Goal: Task Accomplishment & Management: Manage account settings

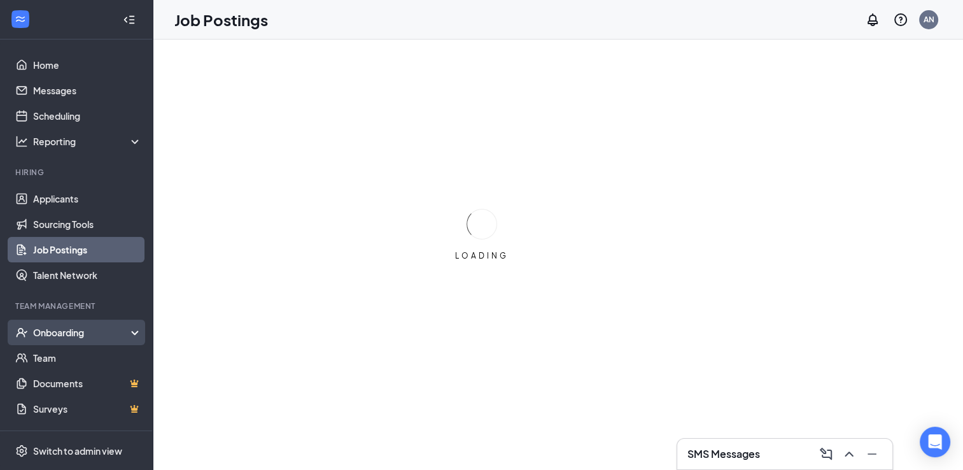
click at [60, 326] on div "Onboarding" at bounding box center [82, 332] width 98 height 13
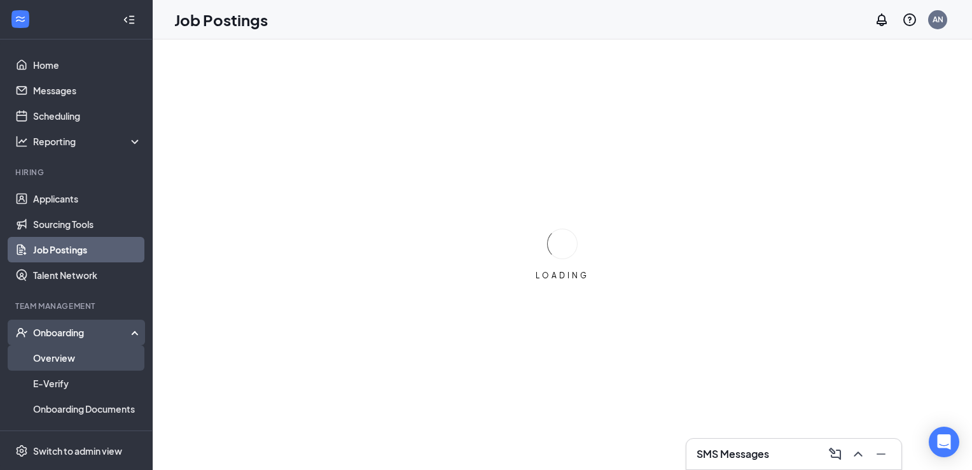
click at [64, 369] on link "Overview" at bounding box center [87, 357] width 109 height 25
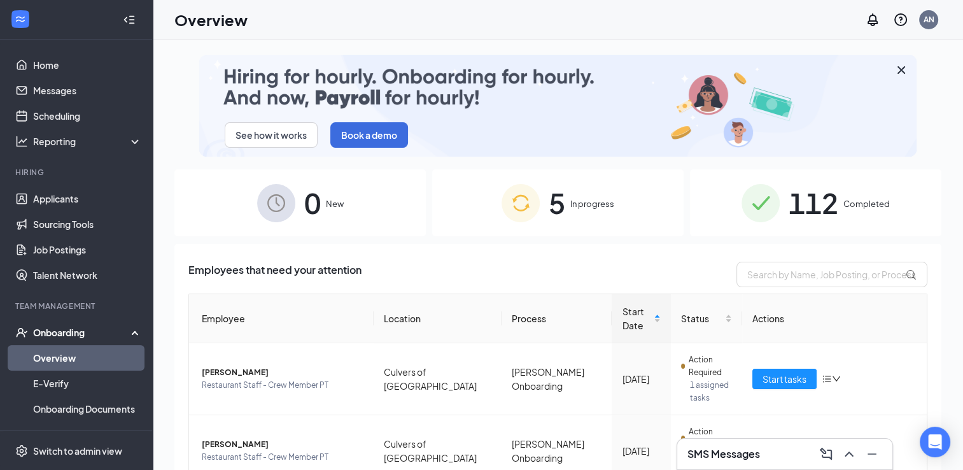
click at [788, 206] on span "112" at bounding box center [813, 203] width 50 height 44
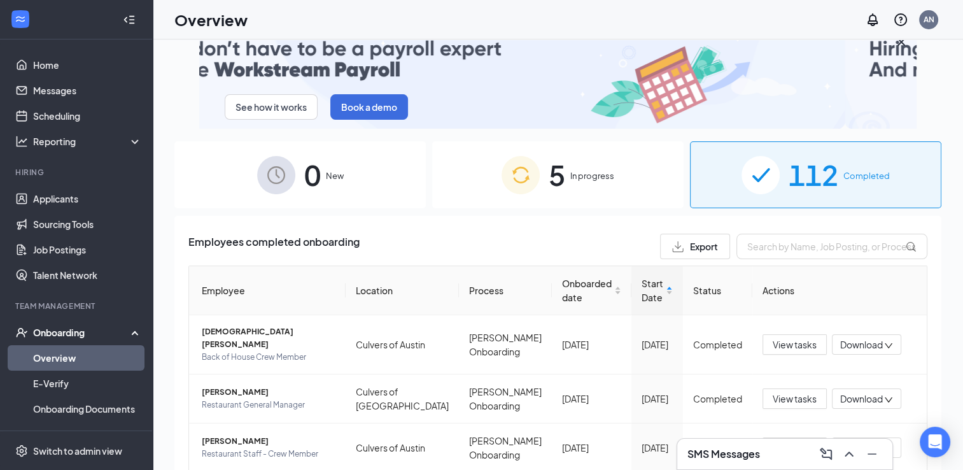
scroll to position [31, 0]
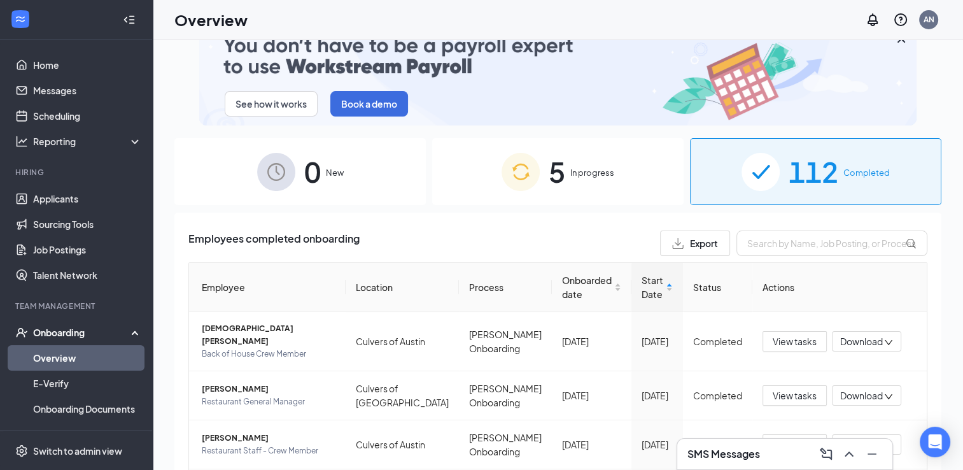
click at [570, 170] on span "In progress" at bounding box center [592, 172] width 44 height 13
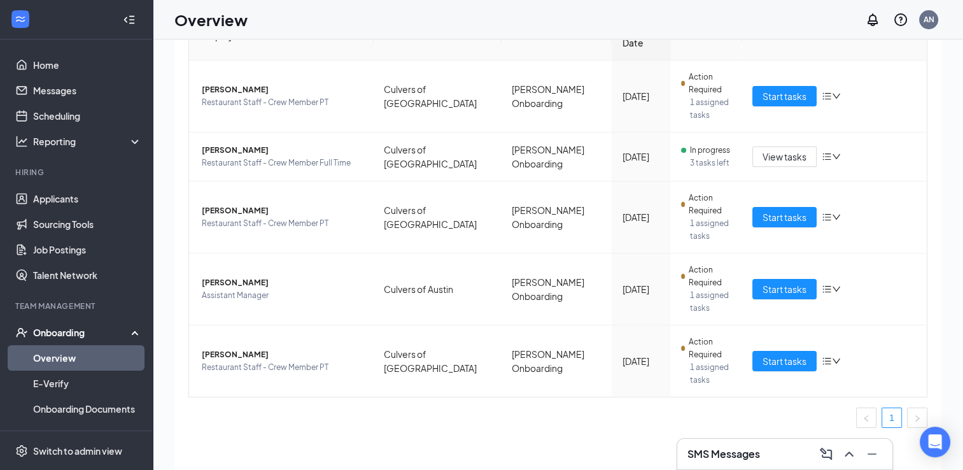
scroll to position [252, 0]
click at [769, 354] on span "Start tasks" at bounding box center [784, 360] width 44 height 14
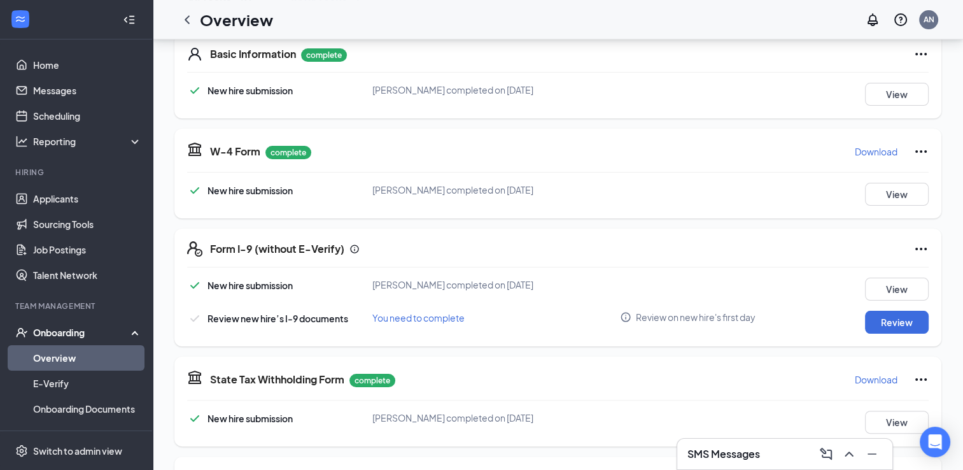
scroll to position [211, 0]
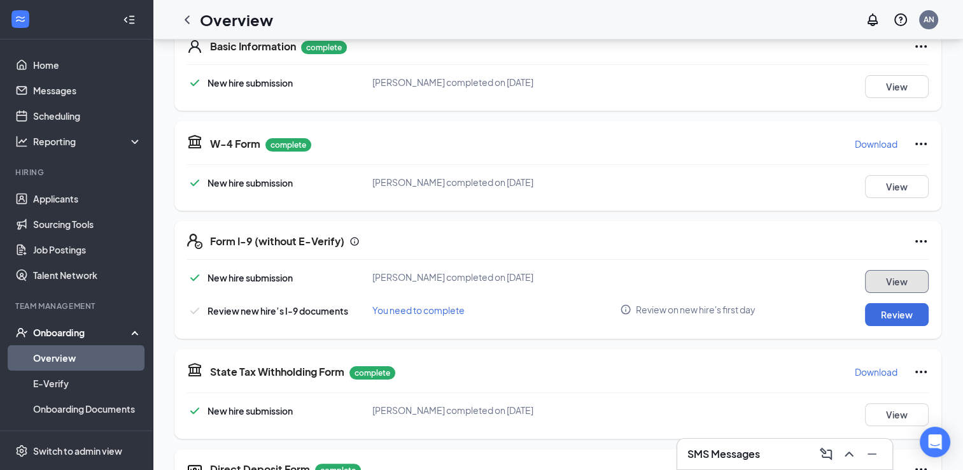
click at [897, 282] on button "View" at bounding box center [897, 281] width 64 height 23
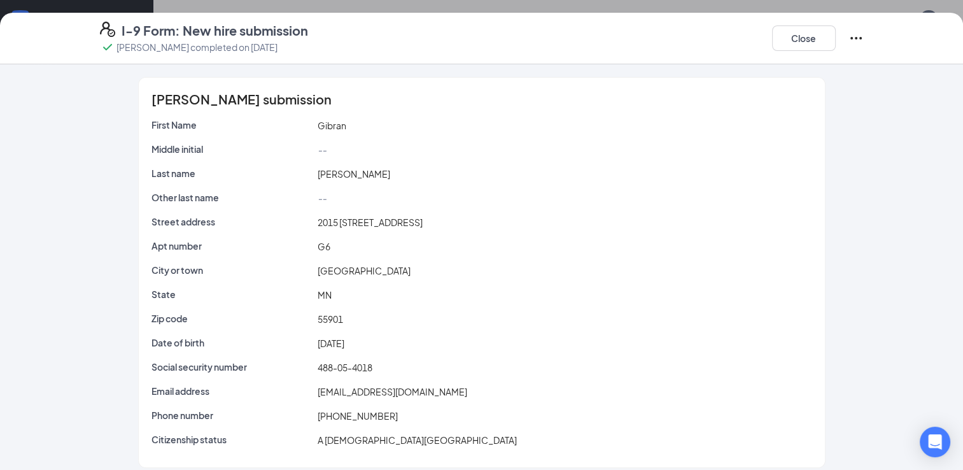
scroll to position [366, 0]
click at [800, 42] on button "Close" at bounding box center [804, 37] width 64 height 25
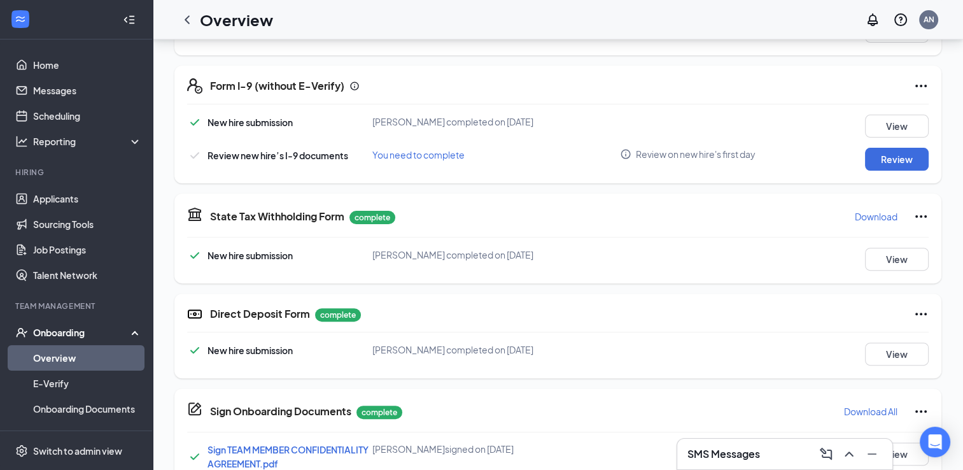
click at [137, 277] on ul "Applicants Sourcing Tools Job Postings Talent Network" at bounding box center [76, 237] width 152 height 102
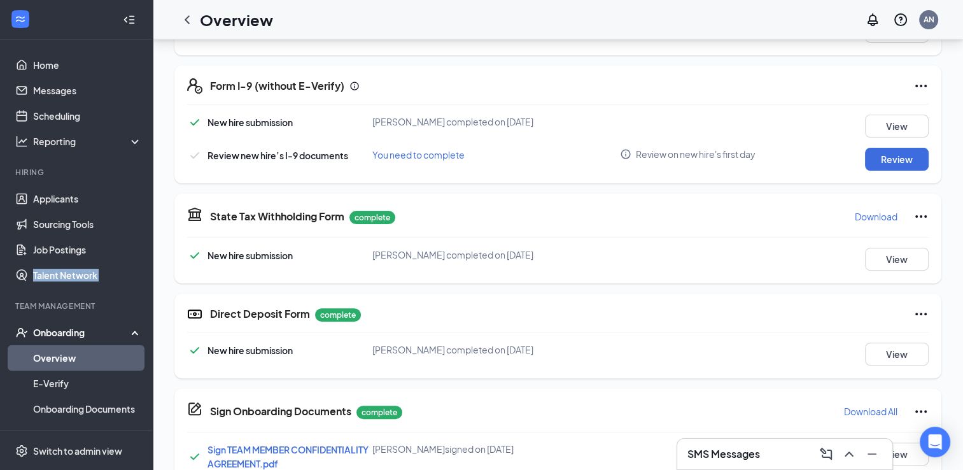
click at [137, 277] on ul "Applicants Sourcing Tools Job Postings Talent Network" at bounding box center [76, 237] width 152 height 102
click at [141, 277] on ul "Applicants Sourcing Tools Job Postings Talent Network" at bounding box center [76, 237] width 152 height 102
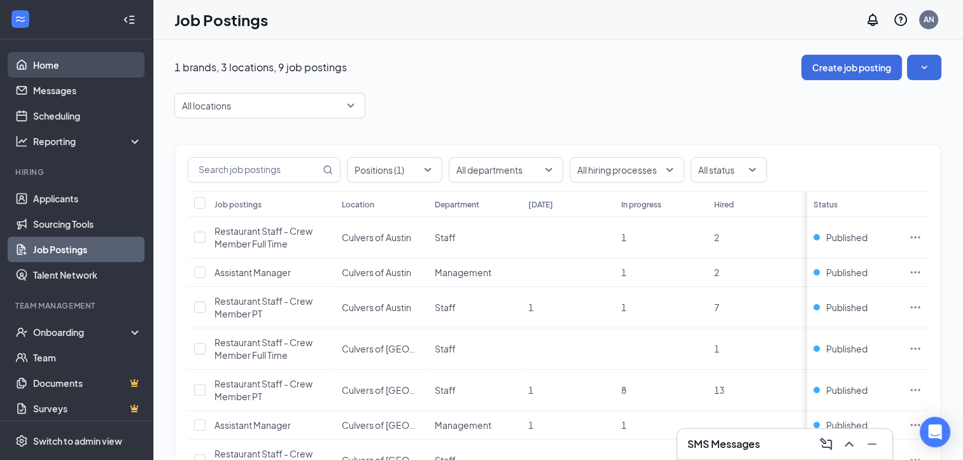
click at [43, 62] on link "Home" at bounding box center [87, 64] width 109 height 25
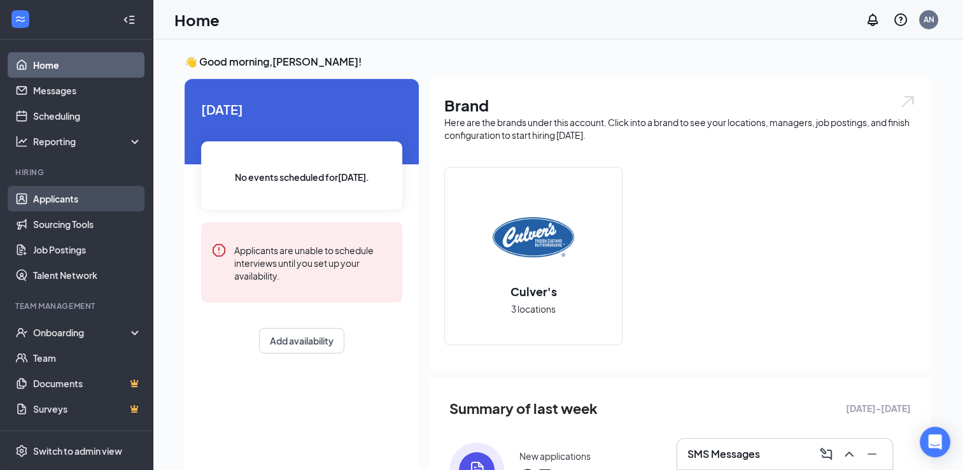
click at [50, 195] on link "Applicants" at bounding box center [87, 198] width 109 height 25
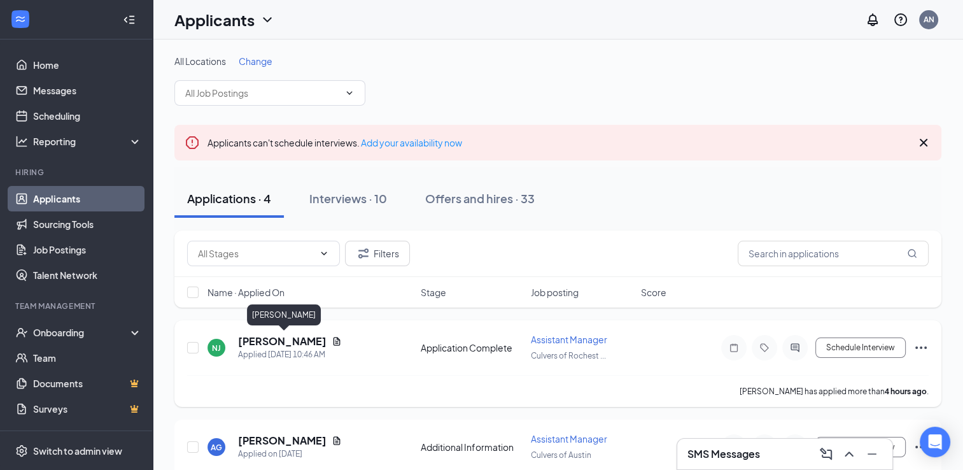
click at [267, 337] on h5 "[PERSON_NAME]" at bounding box center [282, 341] width 88 height 14
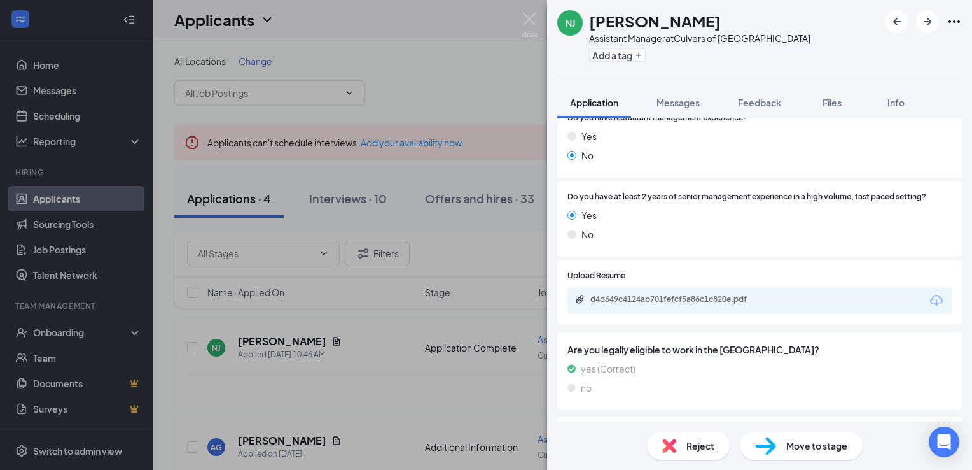
scroll to position [230, 0]
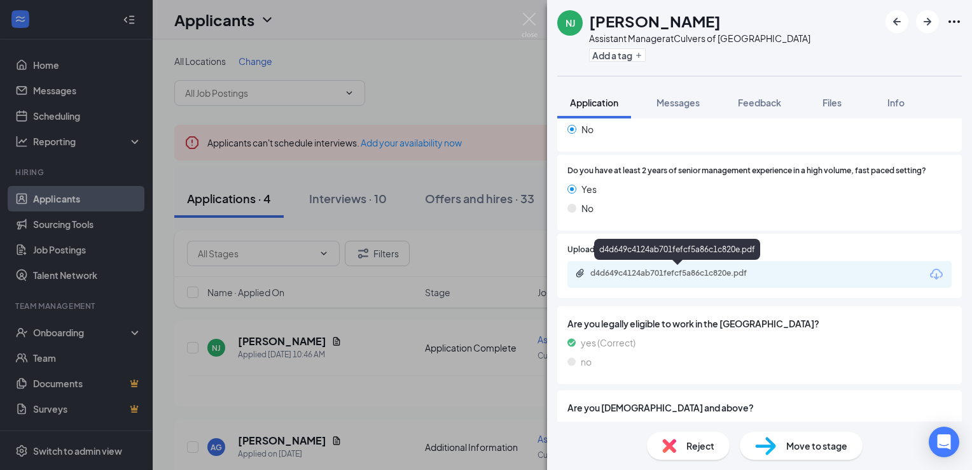
click at [698, 274] on div "d4d649c4124ab701fefcf5a86c1c820e.pdf" at bounding box center [679, 273] width 178 height 10
click at [794, 436] on div "Move to stage" at bounding box center [801, 445] width 123 height 28
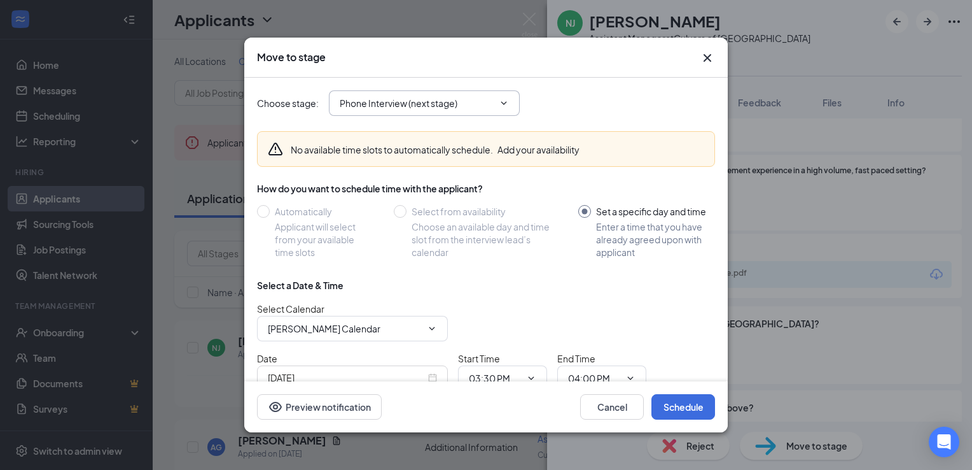
click at [426, 104] on input "Phone Interview (next stage)" at bounding box center [417, 103] width 154 height 14
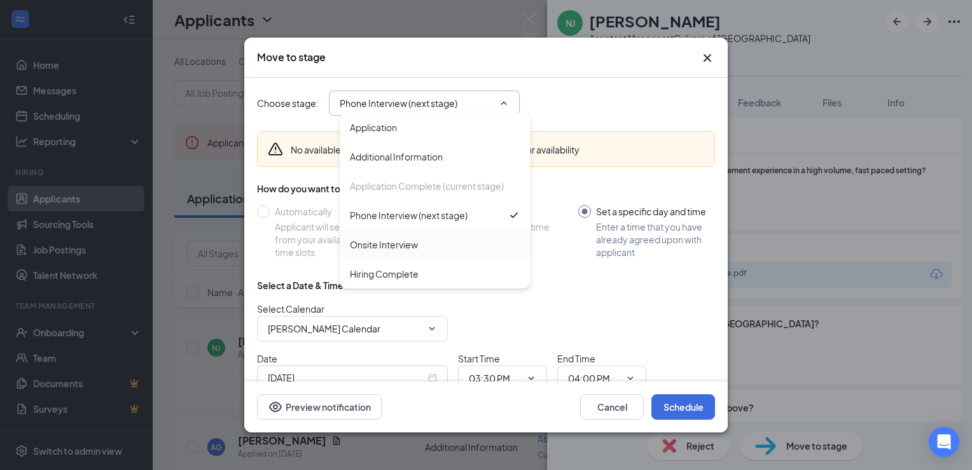
click at [389, 247] on div "Onsite Interview" at bounding box center [384, 244] width 68 height 14
type input "Onsite Interview"
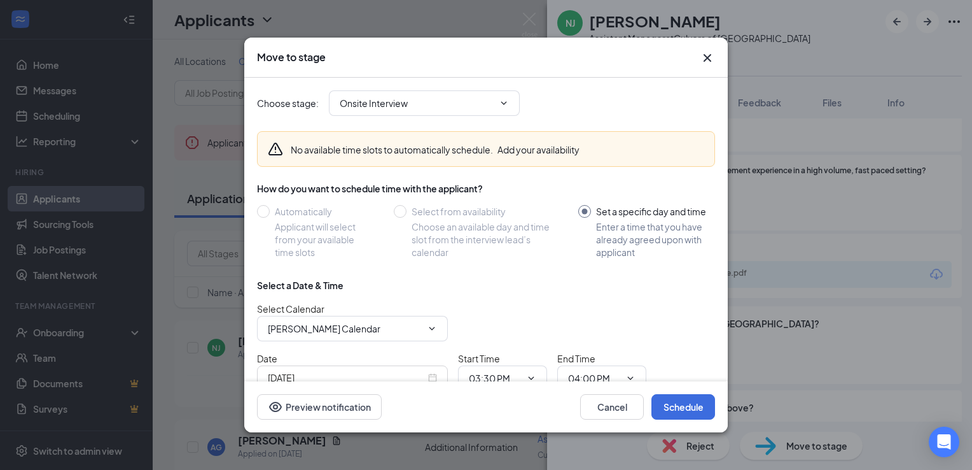
scroll to position [48, 0]
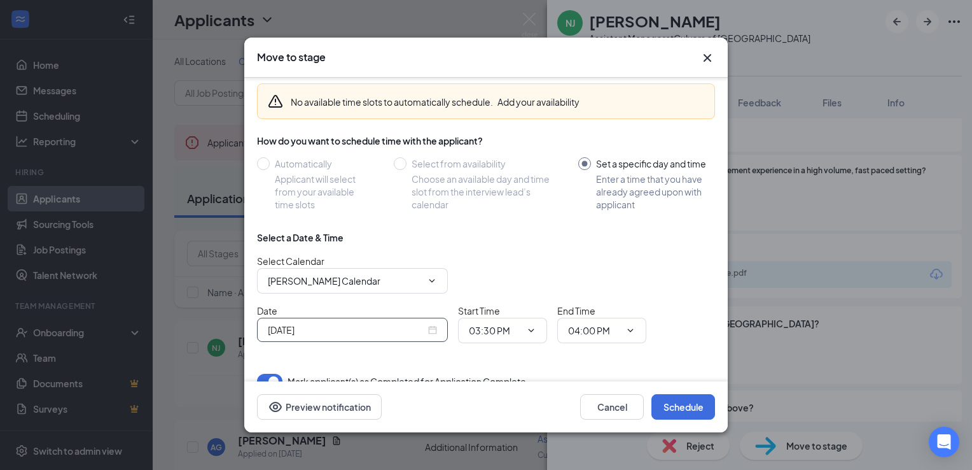
click at [434, 328] on div "[DATE]" at bounding box center [352, 330] width 169 height 14
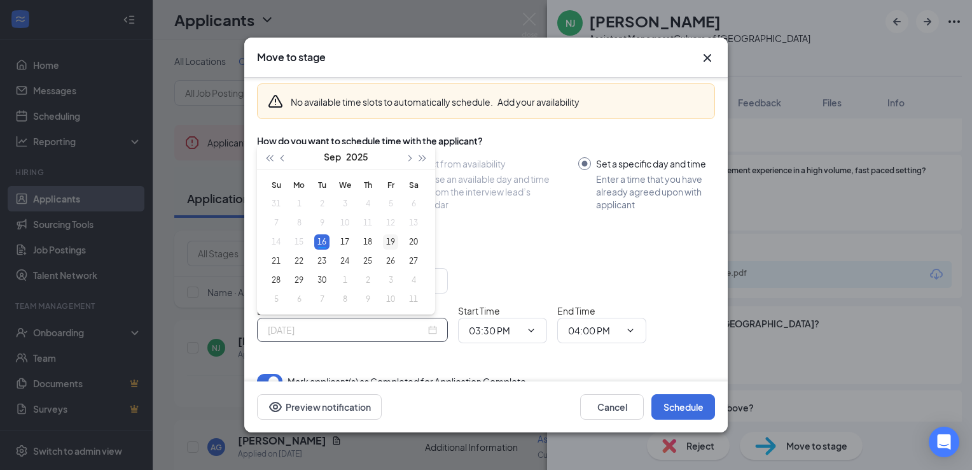
type input "[DATE]"
click at [389, 243] on div "19" at bounding box center [390, 241] width 15 height 15
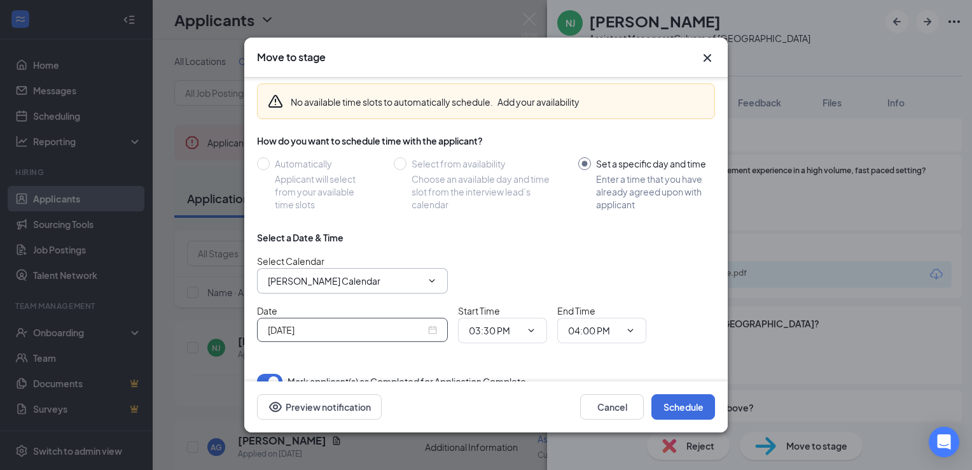
click at [412, 279] on input "[PERSON_NAME] Calendar" at bounding box center [345, 281] width 154 height 14
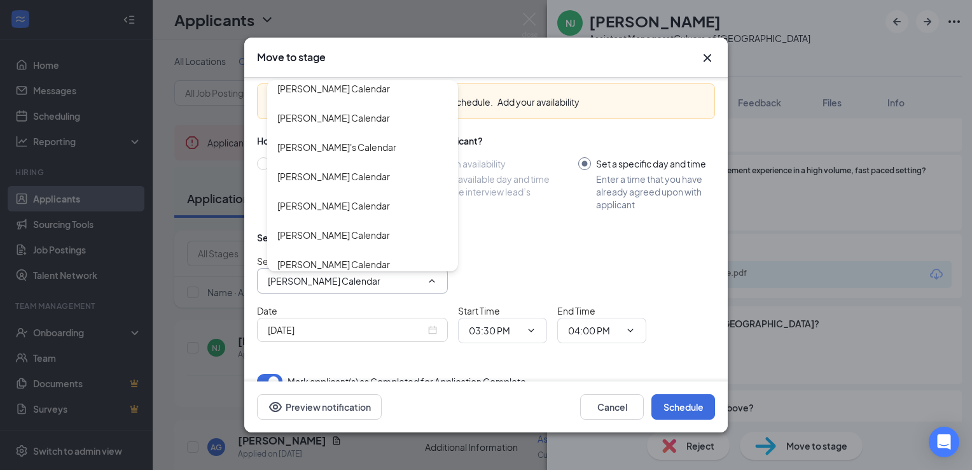
scroll to position [69, 0]
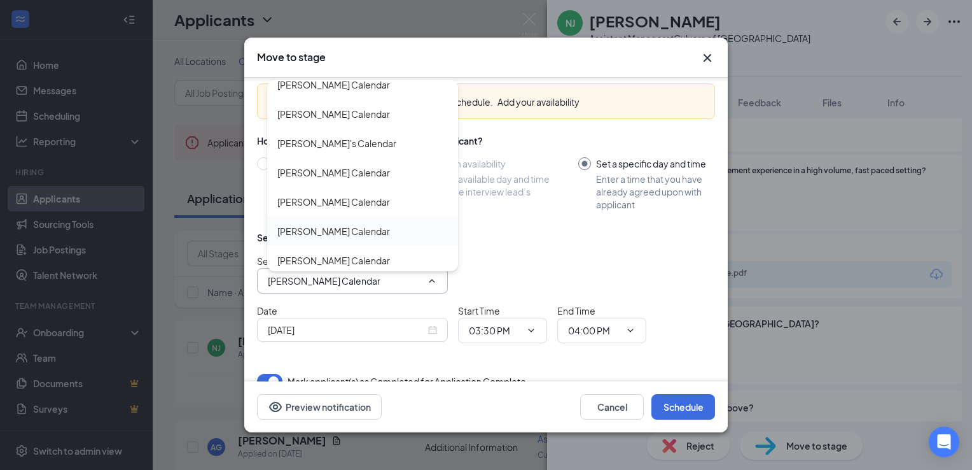
click at [358, 238] on div "[PERSON_NAME] Calendar" at bounding box center [362, 230] width 191 height 29
type input "[PERSON_NAME] Calendar"
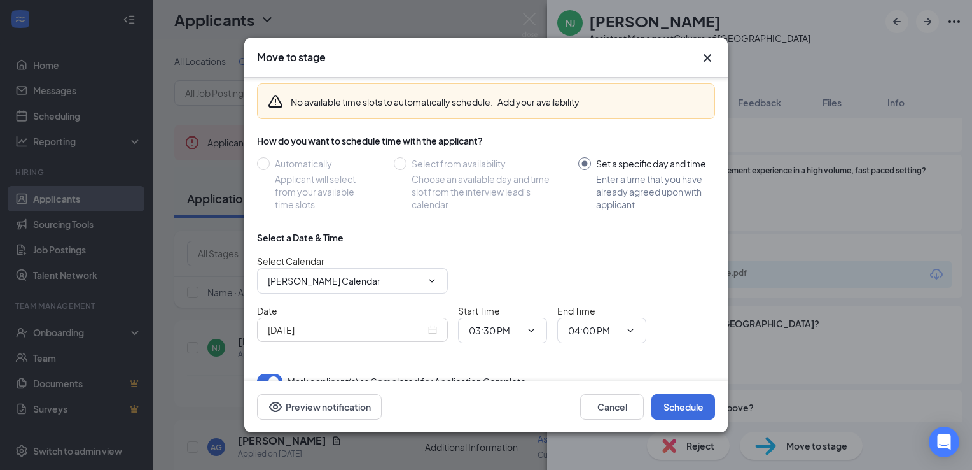
scroll to position [67, 0]
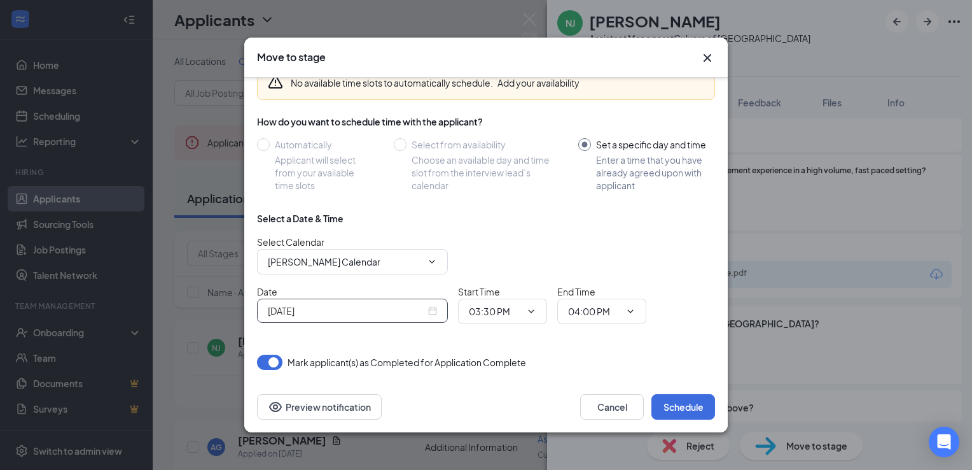
click at [429, 309] on div "[DATE]" at bounding box center [352, 310] width 169 height 14
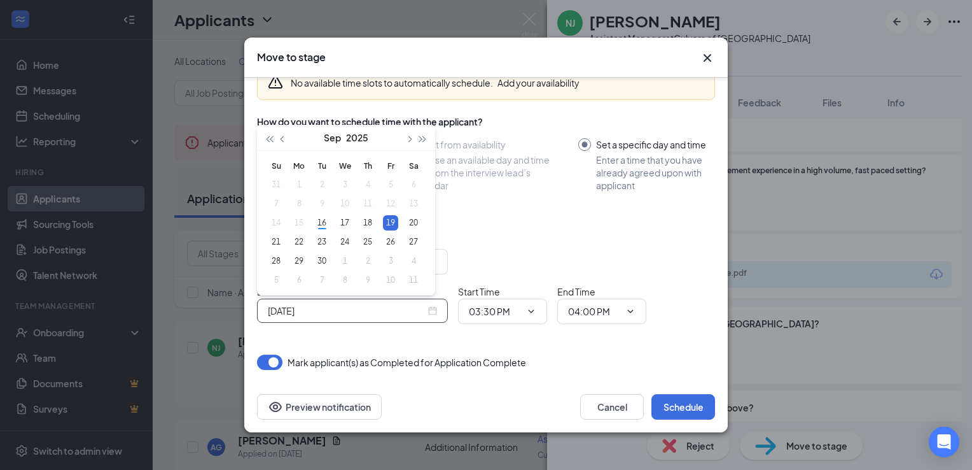
click at [429, 309] on div "[DATE]" at bounding box center [352, 310] width 169 height 14
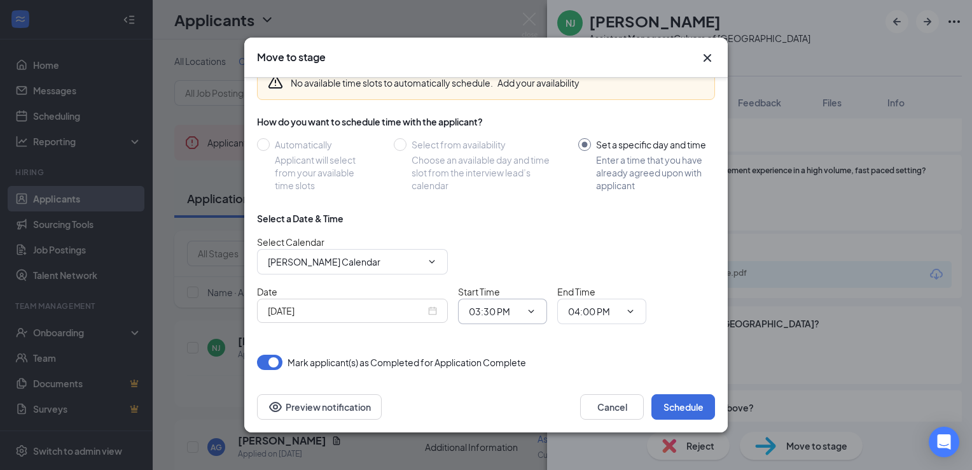
click at [510, 304] on input "03:30 PM" at bounding box center [495, 311] width 52 height 14
click at [488, 141] on div "02:00 PM" at bounding box center [497, 144] width 38 height 14
type input "02:00 PM"
click at [580, 307] on input "04:00 PM" at bounding box center [594, 311] width 52 height 14
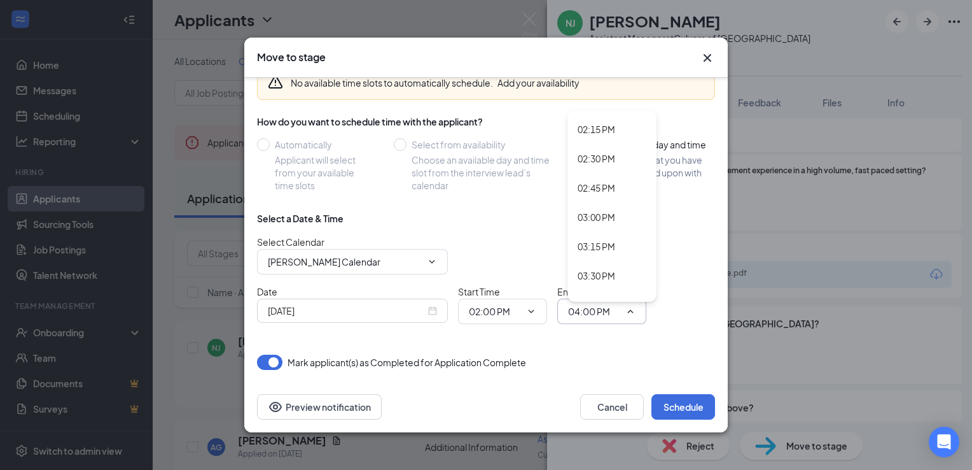
scroll to position [1655, 0]
click at [593, 172] on div "02:30 PM" at bounding box center [597, 167] width 38 height 14
type input "02:30 PM"
click at [669, 393] on div "Cancel Schedule Preview notification" at bounding box center [486, 406] width 484 height 51
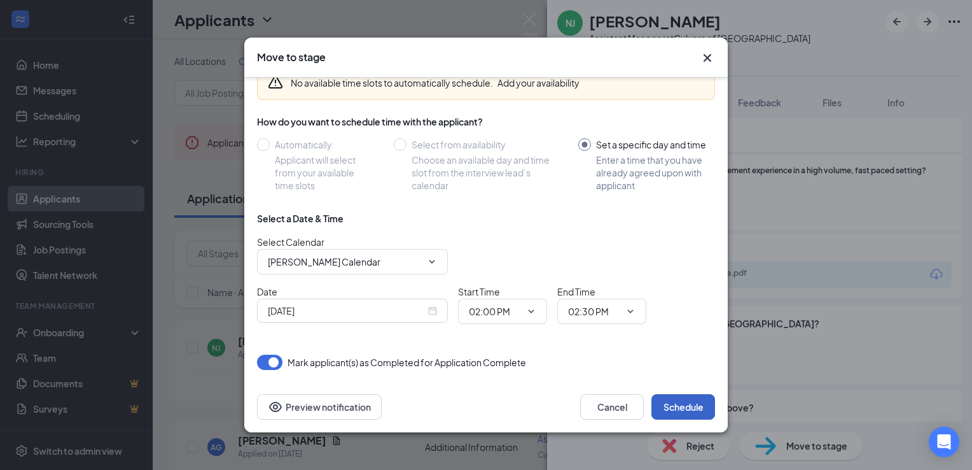
click at [669, 403] on button "Schedule" at bounding box center [683, 406] width 64 height 25
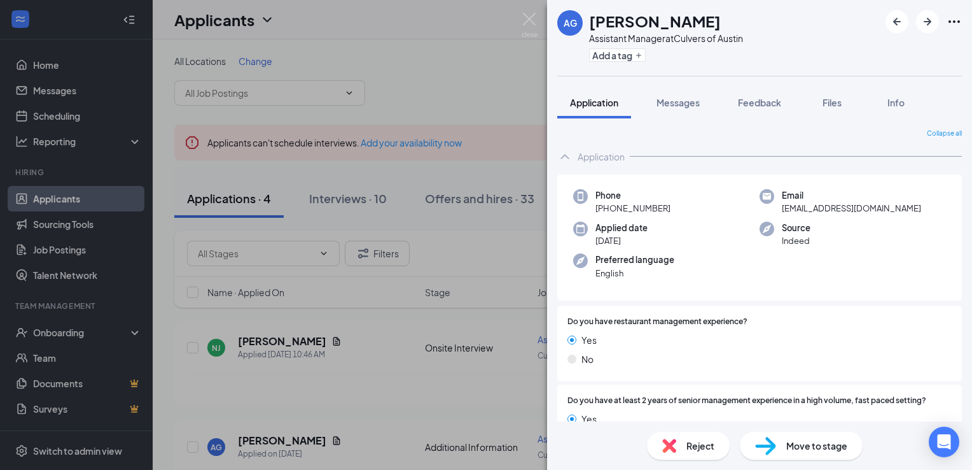
click at [64, 155] on div "AG [PERSON_NAME] Assistant Manager at Culvers of Austin Add a tag Application M…" at bounding box center [486, 235] width 972 height 470
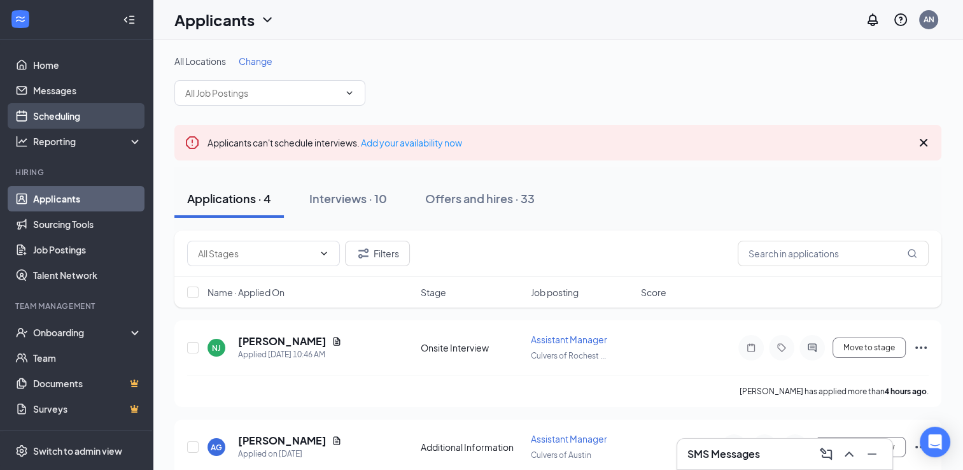
click at [70, 123] on link "Scheduling" at bounding box center [87, 115] width 109 height 25
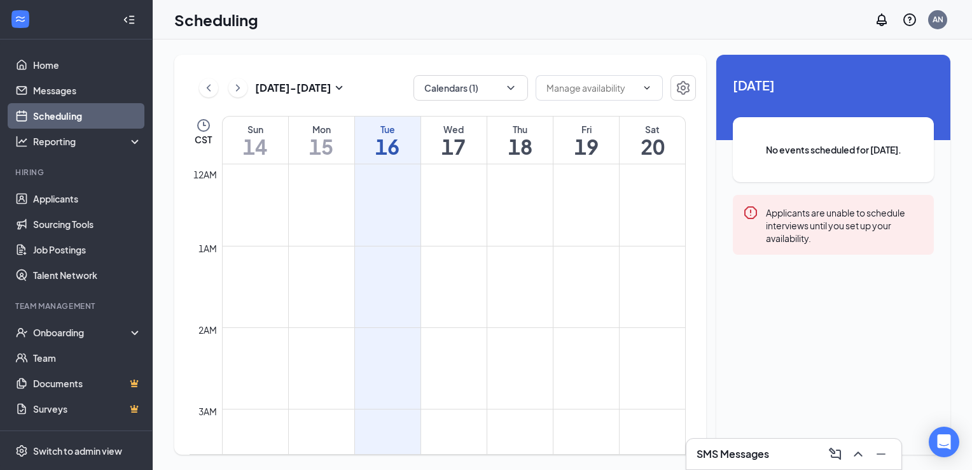
scroll to position [625, 0]
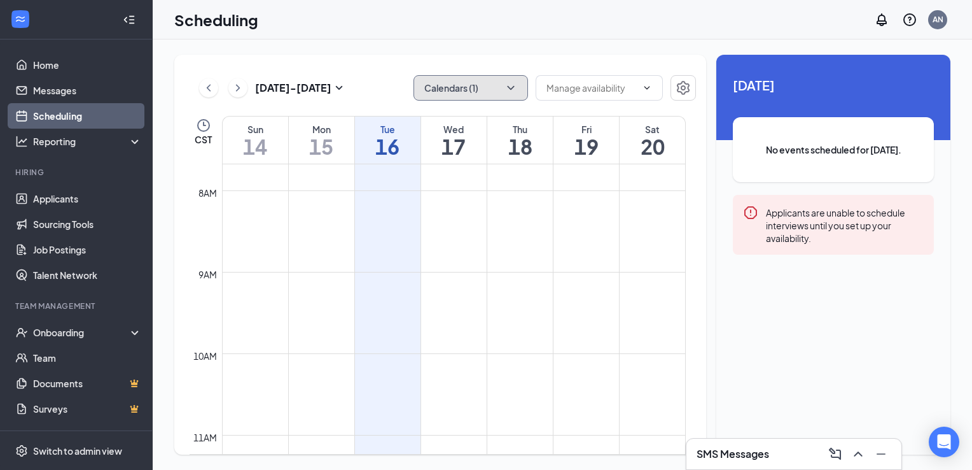
click at [456, 88] on button "Calendars (1)" at bounding box center [471, 87] width 115 height 25
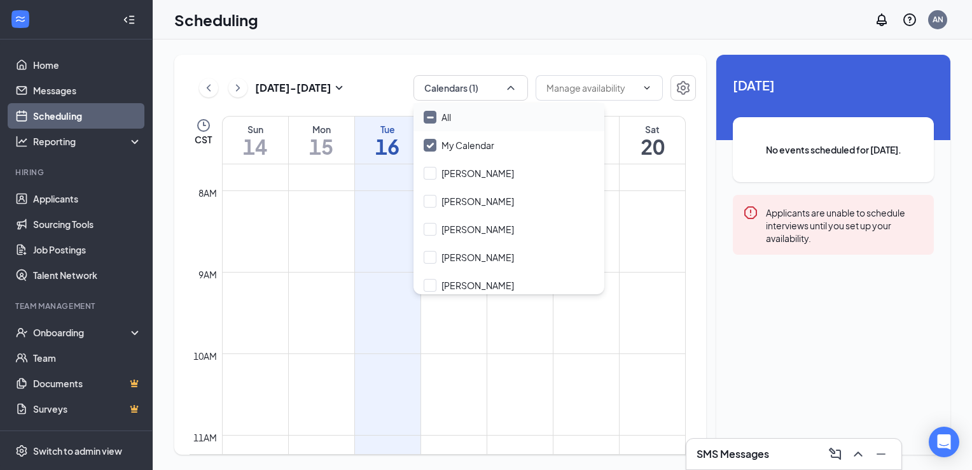
click at [442, 113] on input "All" at bounding box center [437, 117] width 27 height 13
checkbox input "true"
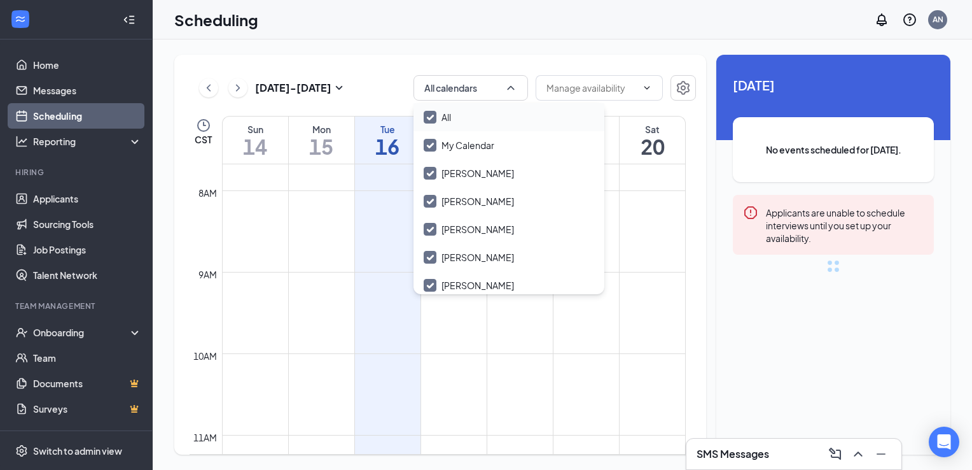
checkbox input "true"
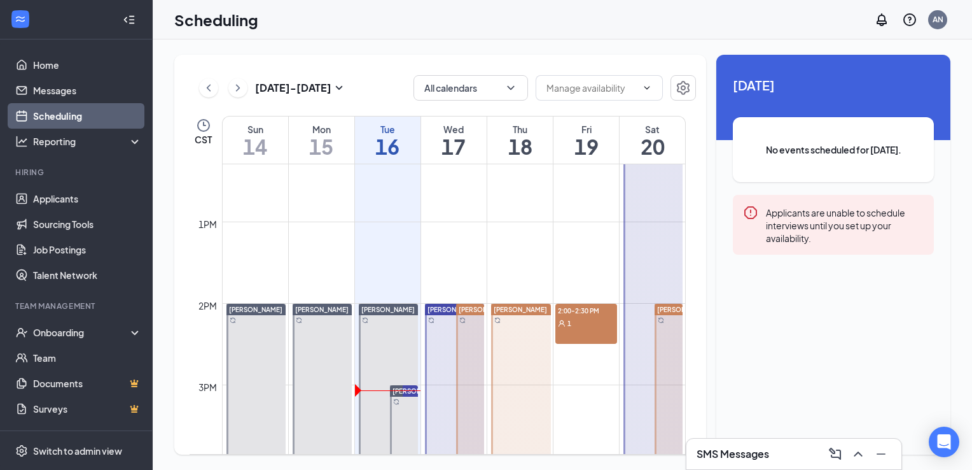
scroll to position [1040, 0]
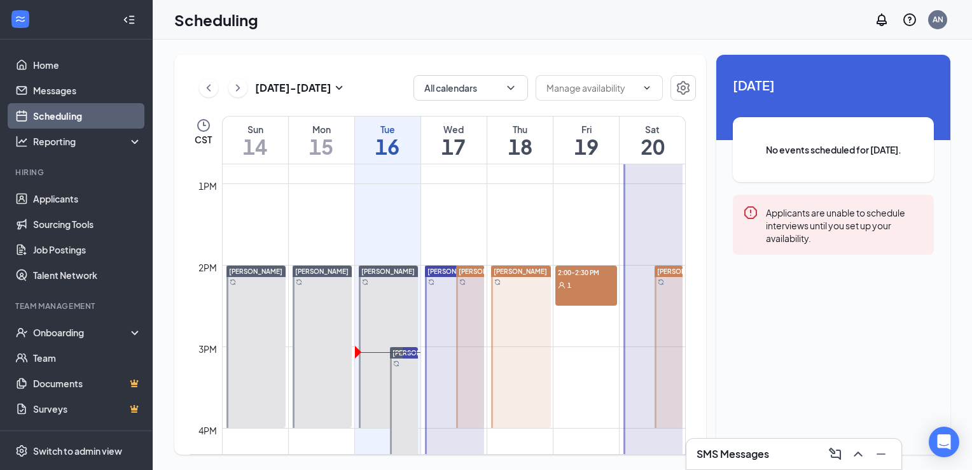
click at [571, 273] on span "2:00-2:30 PM" at bounding box center [586, 271] width 62 height 13
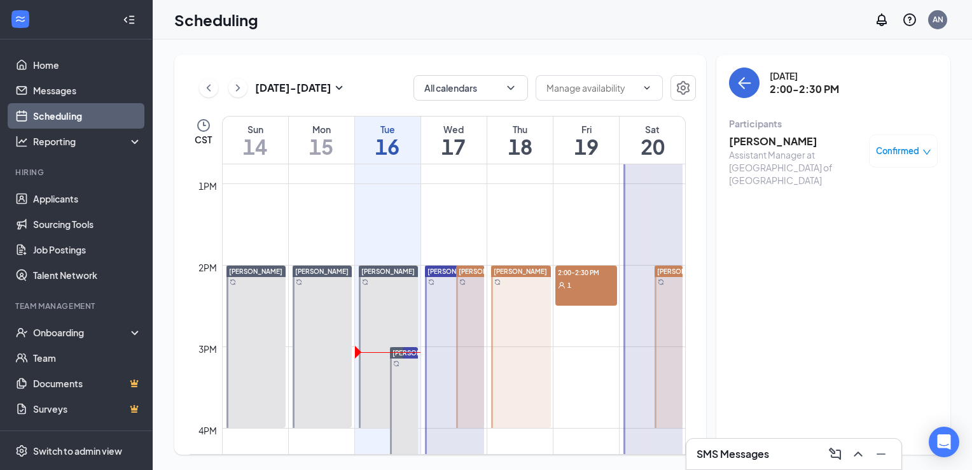
click at [772, 154] on div "Assistant Manager at [GEOGRAPHIC_DATA] of [GEOGRAPHIC_DATA]" at bounding box center [796, 167] width 134 height 38
click at [771, 141] on h3 "[PERSON_NAME]" at bounding box center [796, 141] width 134 height 14
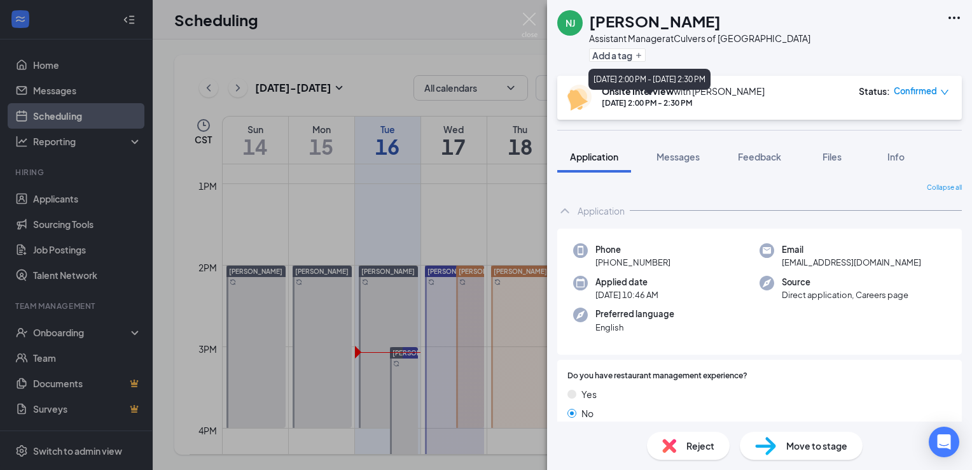
click at [655, 108] on div "[DATE] 2:00 PM - 2:30 PM" at bounding box center [683, 102] width 163 height 11
click at [669, 94] on div "[DATE] 2:00 PM - [DATE] 2:30 PM" at bounding box center [649, 82] width 122 height 26
click at [903, 94] on span "Confirmed" at bounding box center [915, 91] width 43 height 13
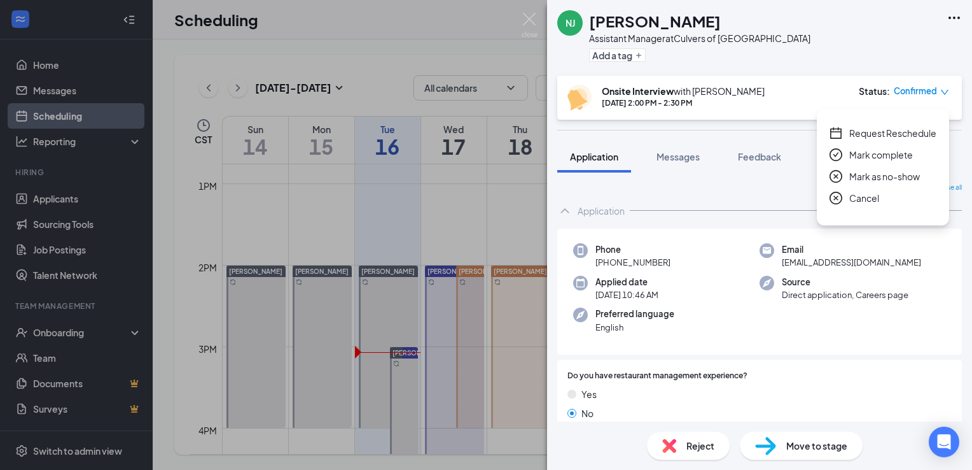
click at [910, 92] on span "Confirmed" at bounding box center [915, 91] width 43 height 13
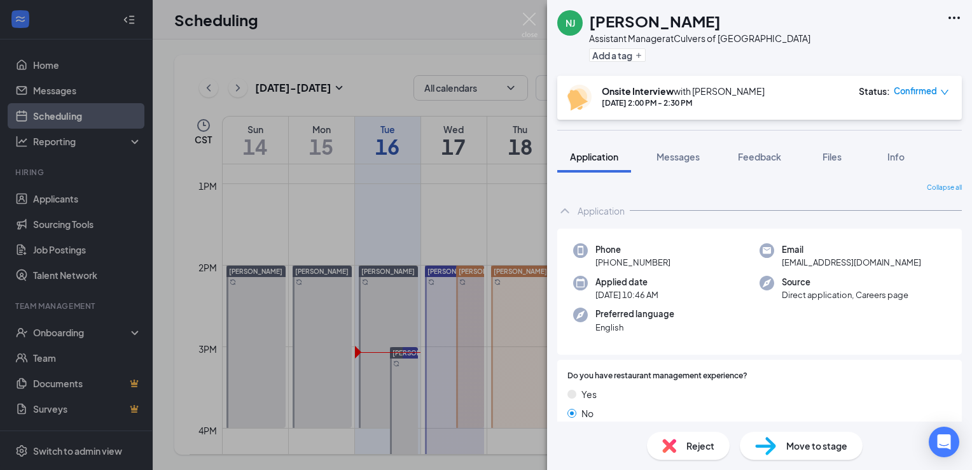
click at [910, 93] on span "Confirmed" at bounding box center [915, 91] width 43 height 13
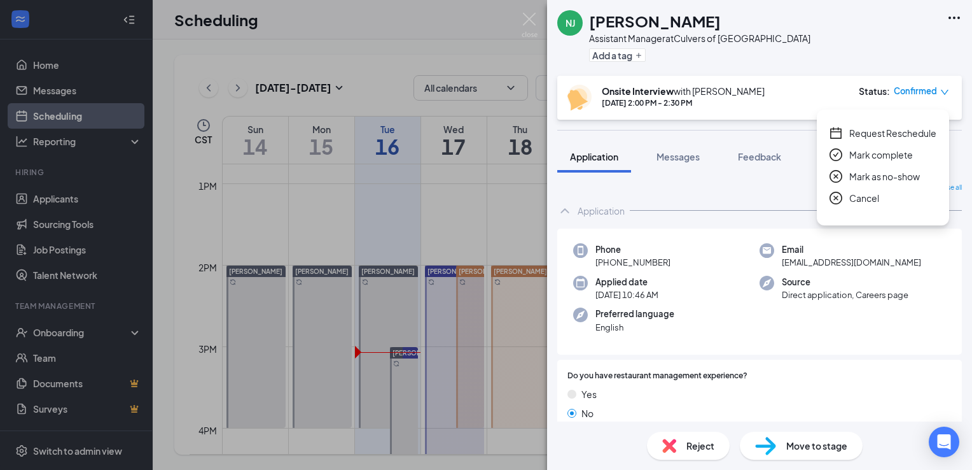
click at [863, 139] on span "Request Reschedule" at bounding box center [892, 133] width 87 height 14
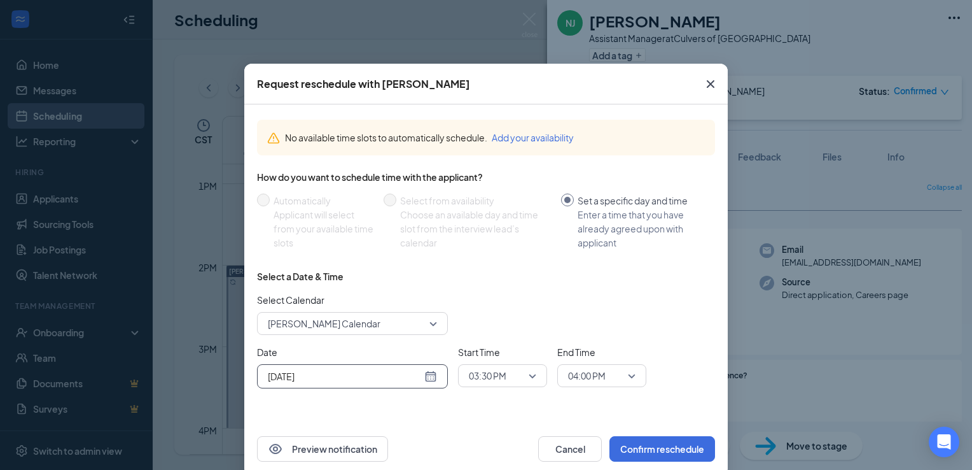
click at [422, 379] on div "[DATE]" at bounding box center [352, 376] width 169 height 14
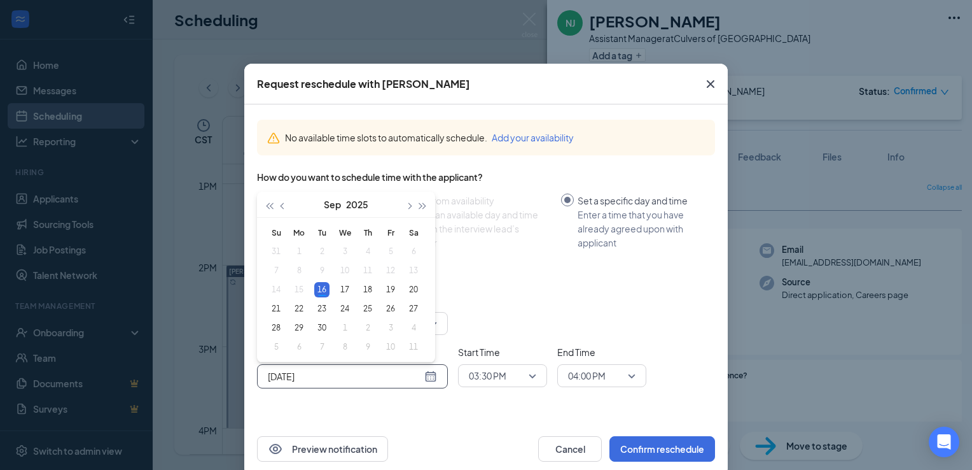
click at [462, 311] on div "Select Calendar [PERSON_NAME] Calendar" at bounding box center [486, 314] width 458 height 42
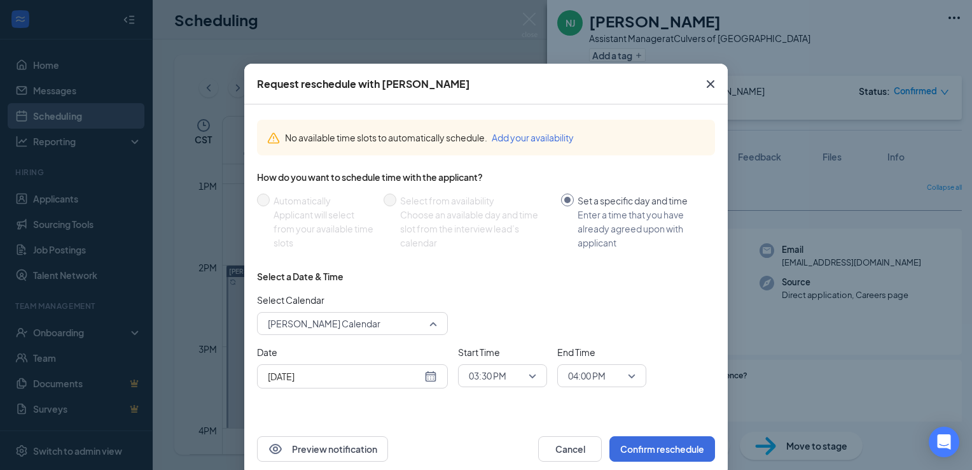
click at [435, 322] on div "[PERSON_NAME] Calendar" at bounding box center [352, 323] width 191 height 23
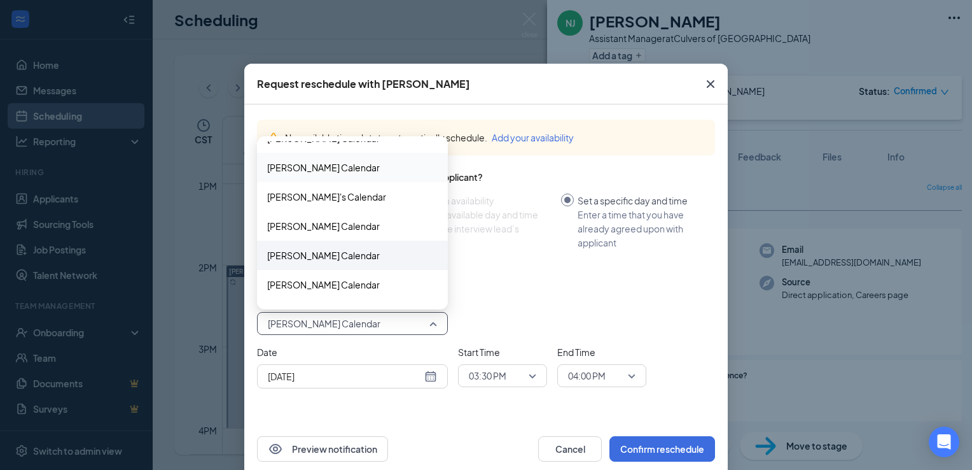
scroll to position [75, 0]
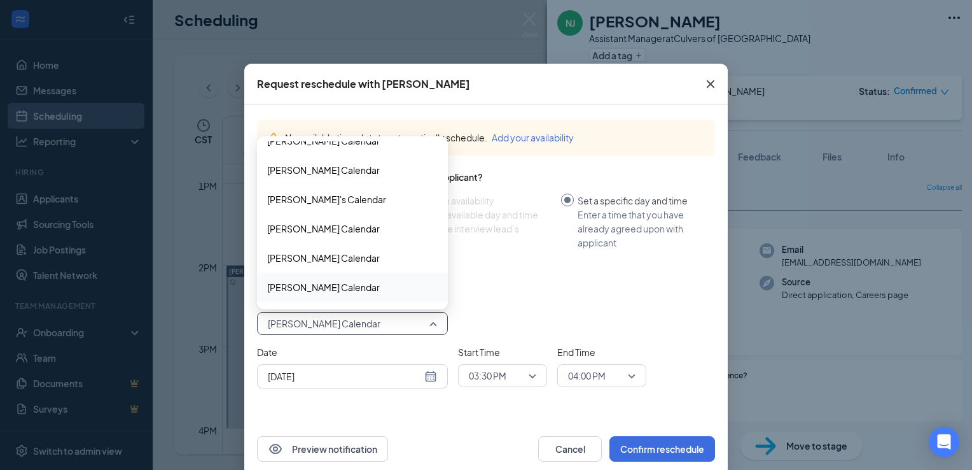
click at [379, 294] on div "[PERSON_NAME] Calendar" at bounding box center [352, 286] width 191 height 29
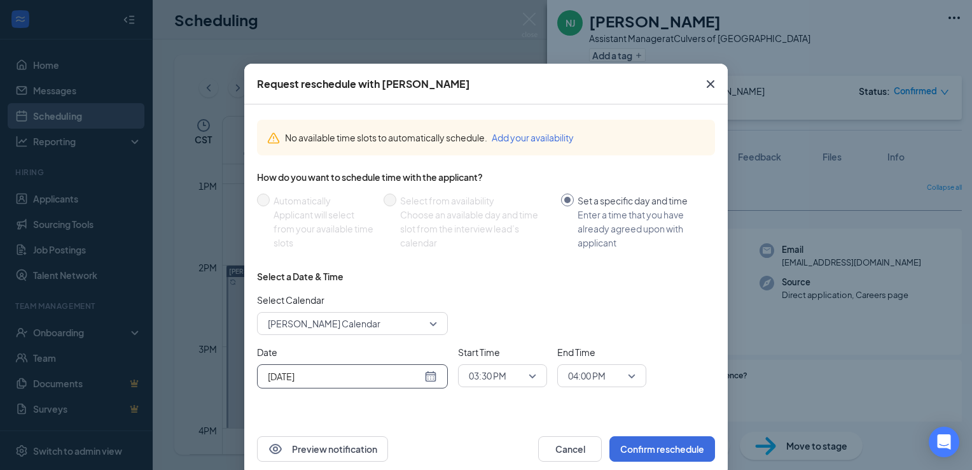
click at [424, 379] on div "[DATE]" at bounding box center [352, 376] width 169 height 14
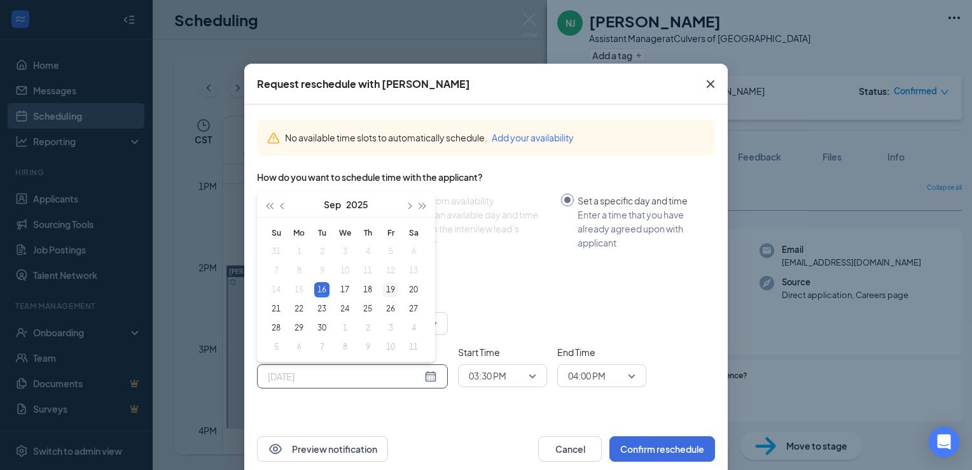
type input "[DATE]"
click at [383, 286] on div "19" at bounding box center [390, 289] width 15 height 15
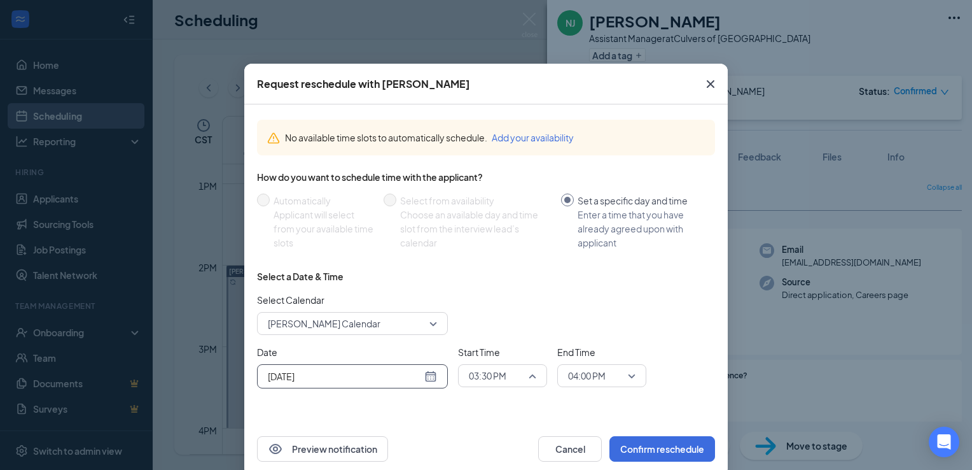
click at [506, 379] on span "03:30 PM" at bounding box center [497, 375] width 56 height 19
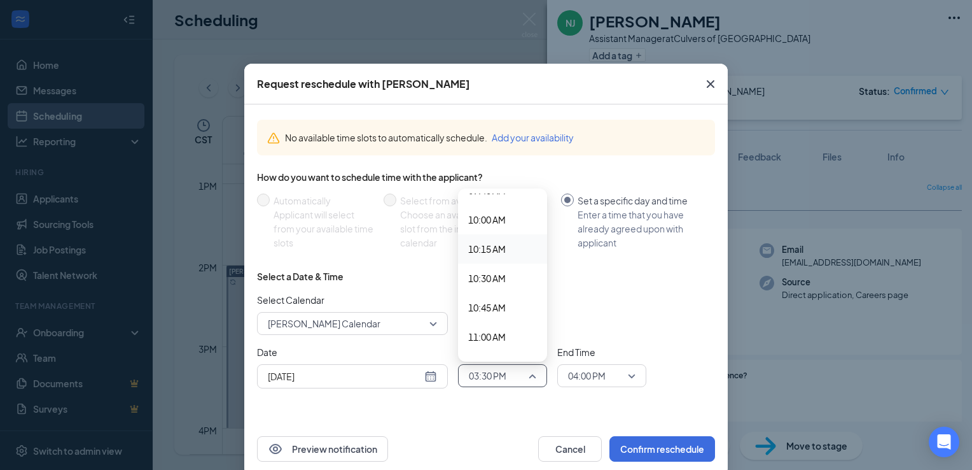
scroll to position [1185, 0]
click at [512, 323] on div "11:00 AM" at bounding box center [502, 310] width 89 height 29
click at [512, 323] on div "Select Calendar [PERSON_NAME] Calendar 104842 104838 198171 [PERSON_NAME] Calen…" at bounding box center [486, 314] width 458 height 42
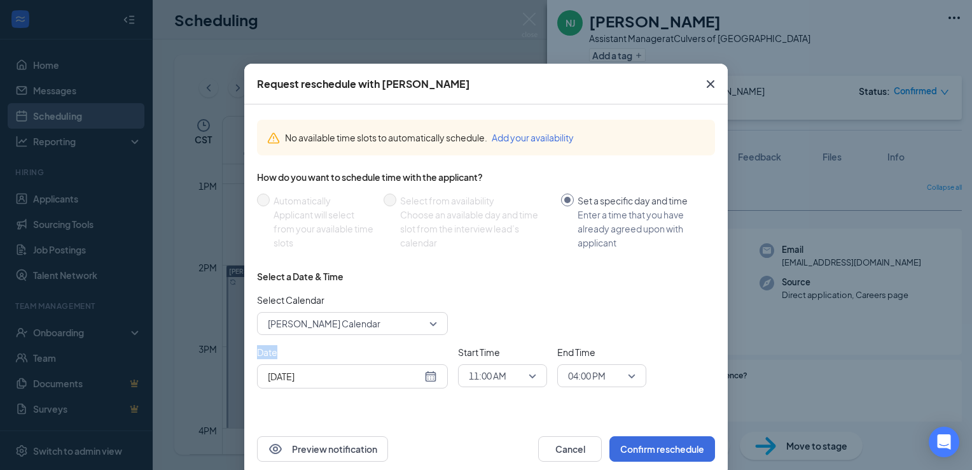
drag, startPoint x: 512, startPoint y: 323, endPoint x: 581, endPoint y: 378, distance: 88.8
click at [581, 378] on span "04:00 PM" at bounding box center [587, 375] width 38 height 19
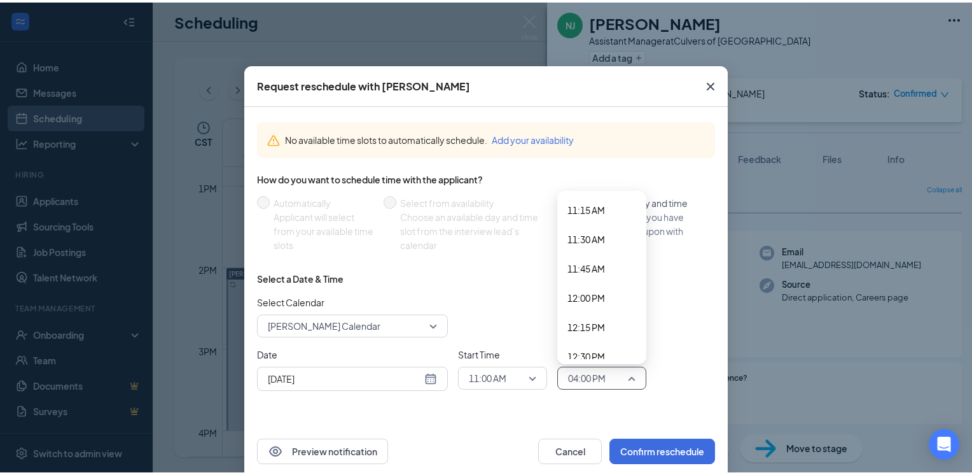
scroll to position [1208, 0]
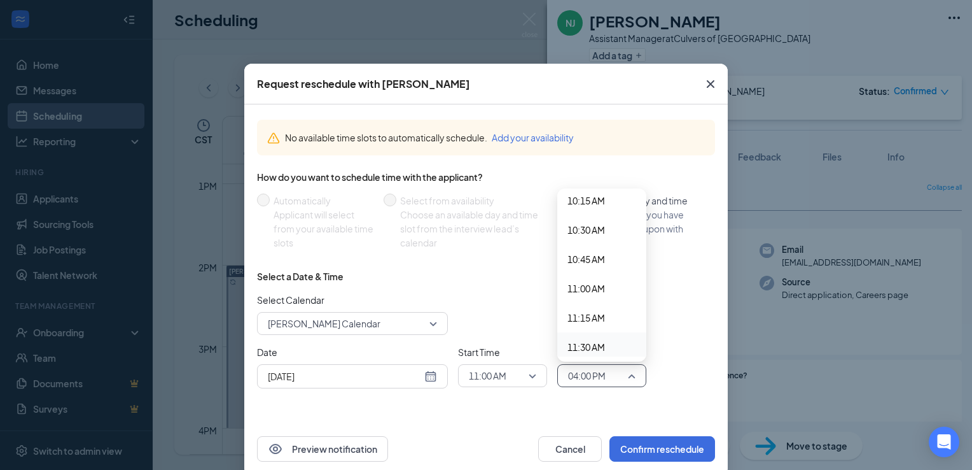
click at [583, 353] on div "11:30 AM" at bounding box center [601, 346] width 89 height 29
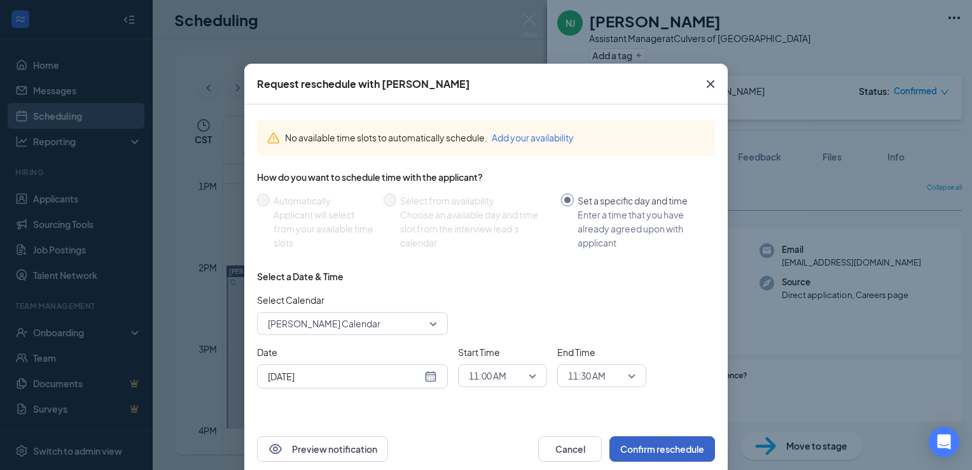
click at [635, 448] on button "Confirm reschedule" at bounding box center [662, 448] width 106 height 25
